Goal: Navigation & Orientation: Find specific page/section

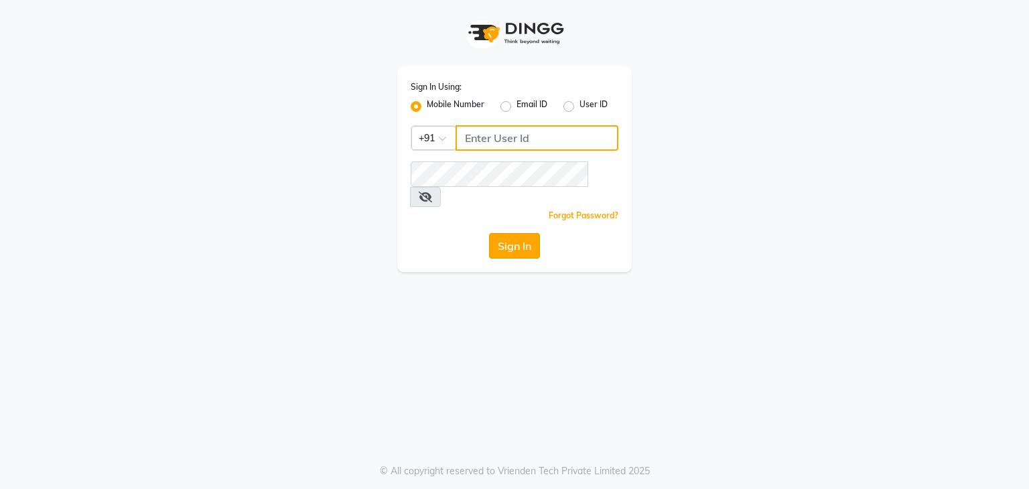
type input "9212131329"
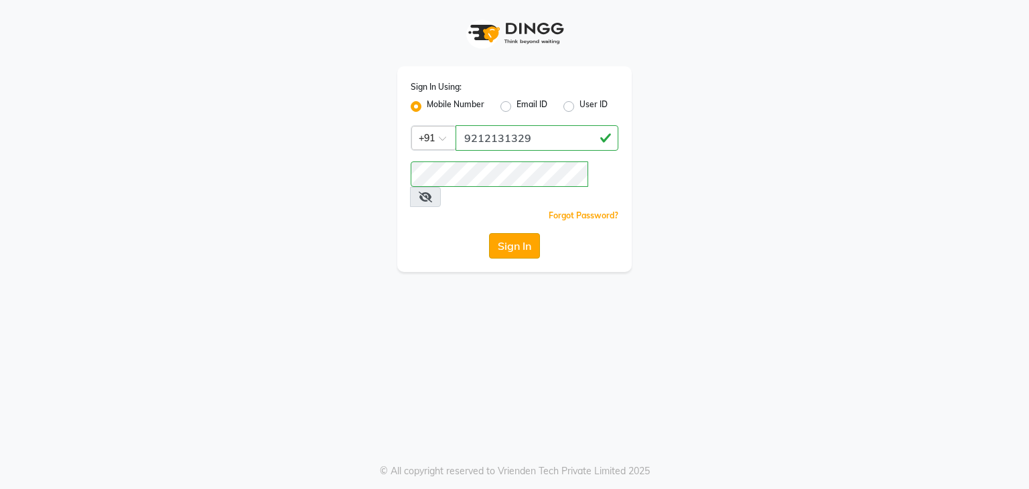
click at [537, 233] on button "Sign In" at bounding box center [514, 245] width 51 height 25
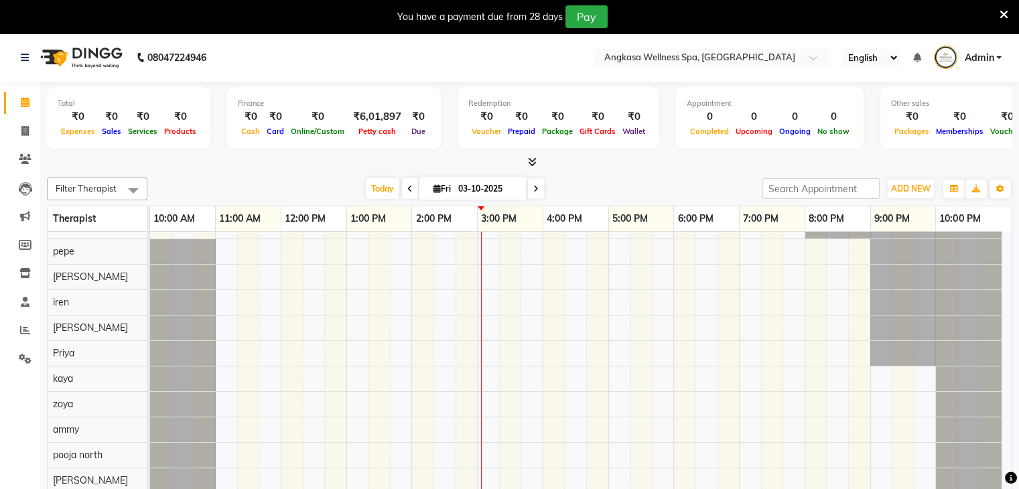
click at [1004, 16] on icon at bounding box center [1004, 15] width 9 height 12
